Goal: Find specific page/section: Find specific page/section

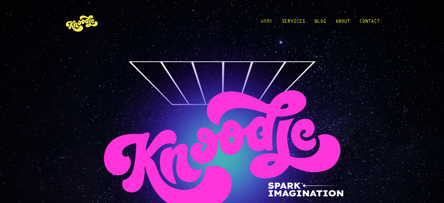
click at [261, 24] on link "Work" at bounding box center [267, 22] width 12 height 27
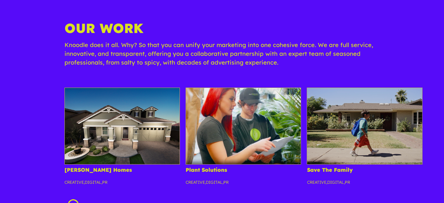
scroll to position [183, 0]
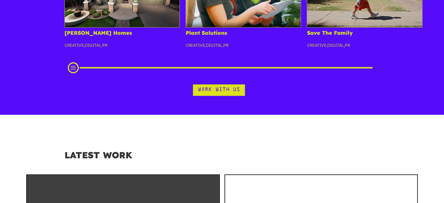
click at [236, 88] on link "Work With Us" at bounding box center [219, 89] width 52 height 11
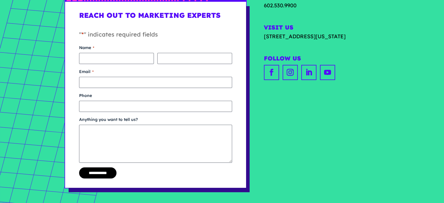
scroll to position [79, 0]
